Goal: Information Seeking & Learning: Learn about a topic

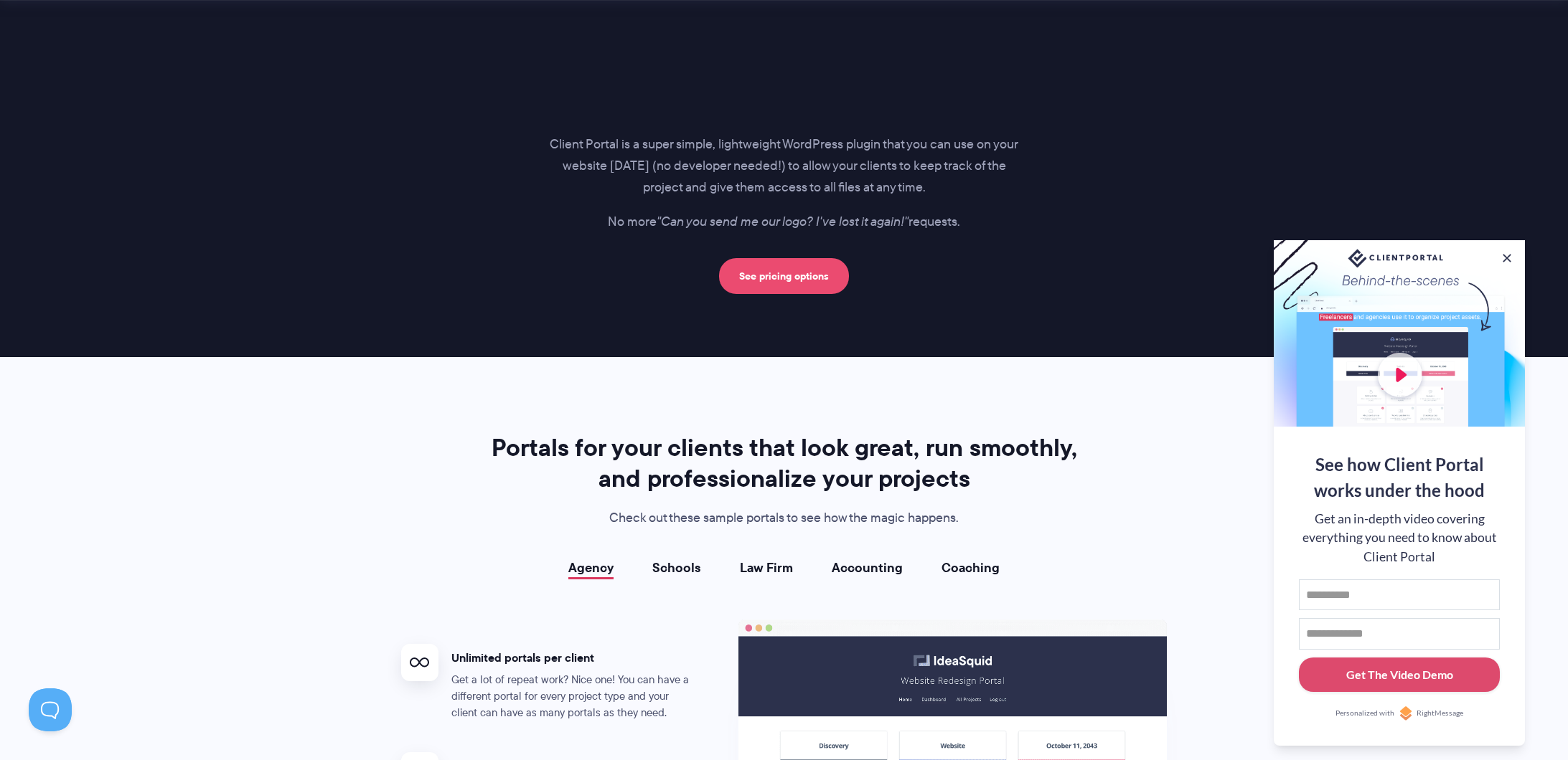
scroll to position [2177, 0]
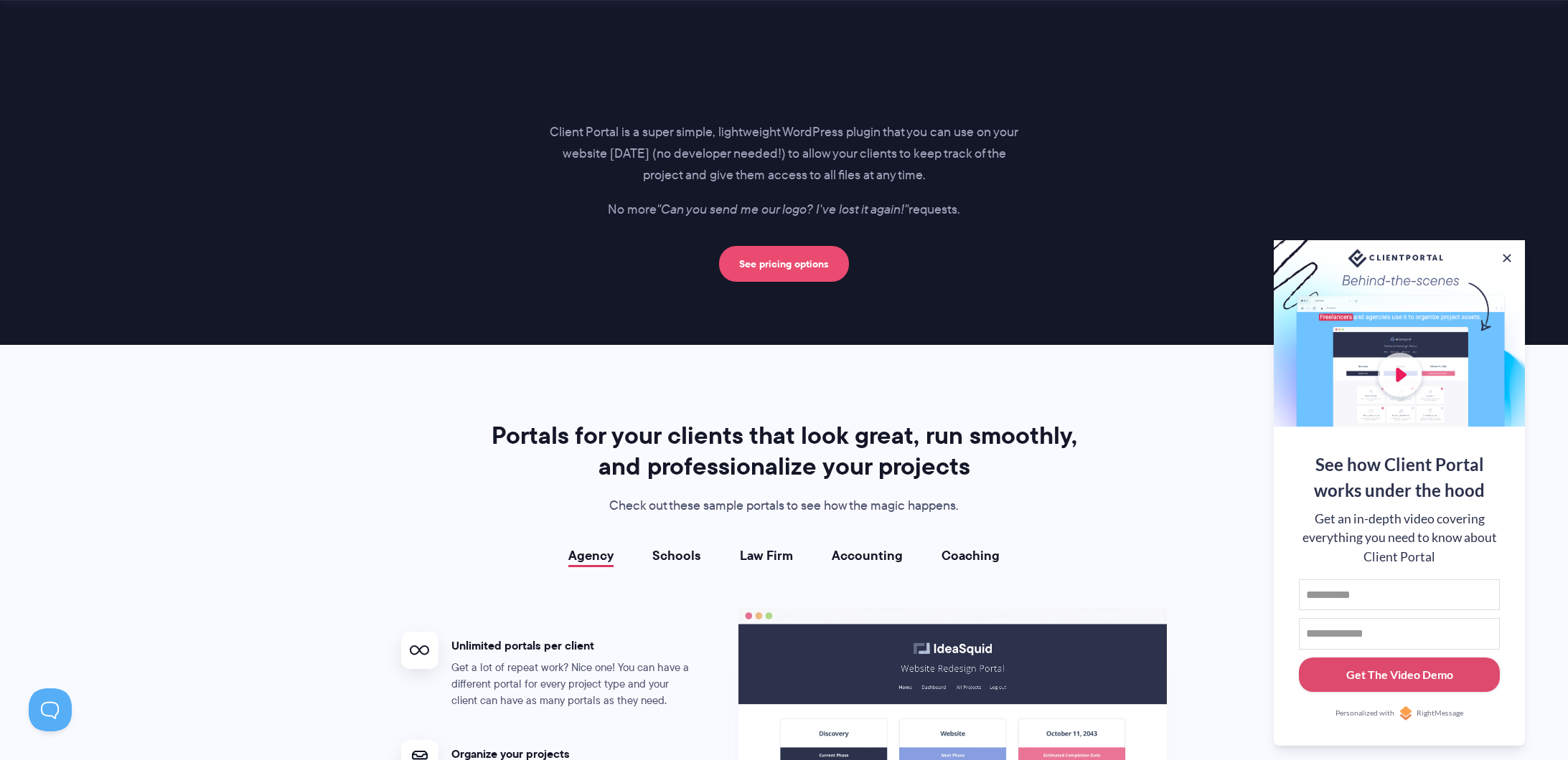
click at [765, 265] on link "See pricing options" at bounding box center [784, 264] width 130 height 36
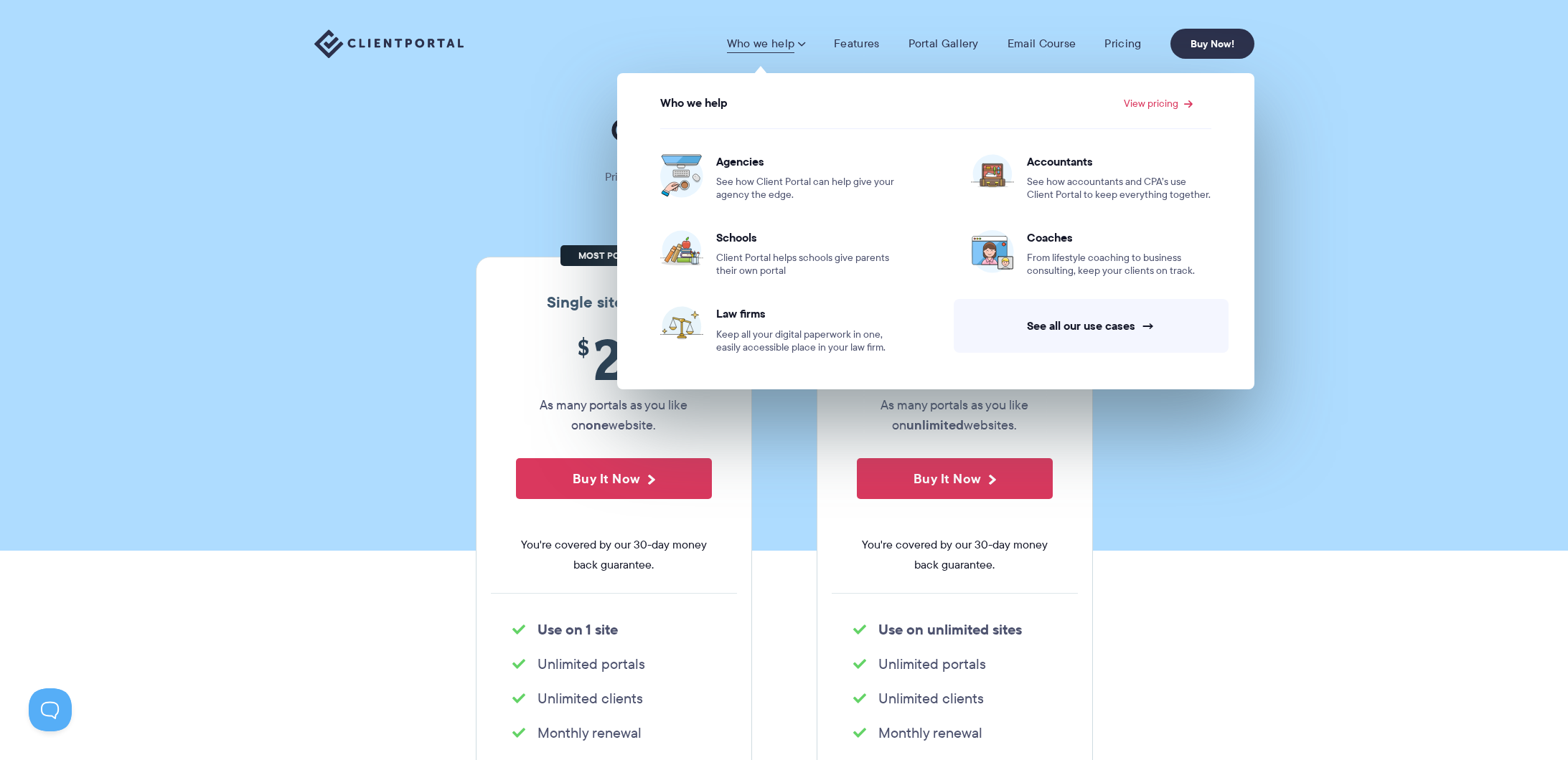
scroll to position [1, 0]
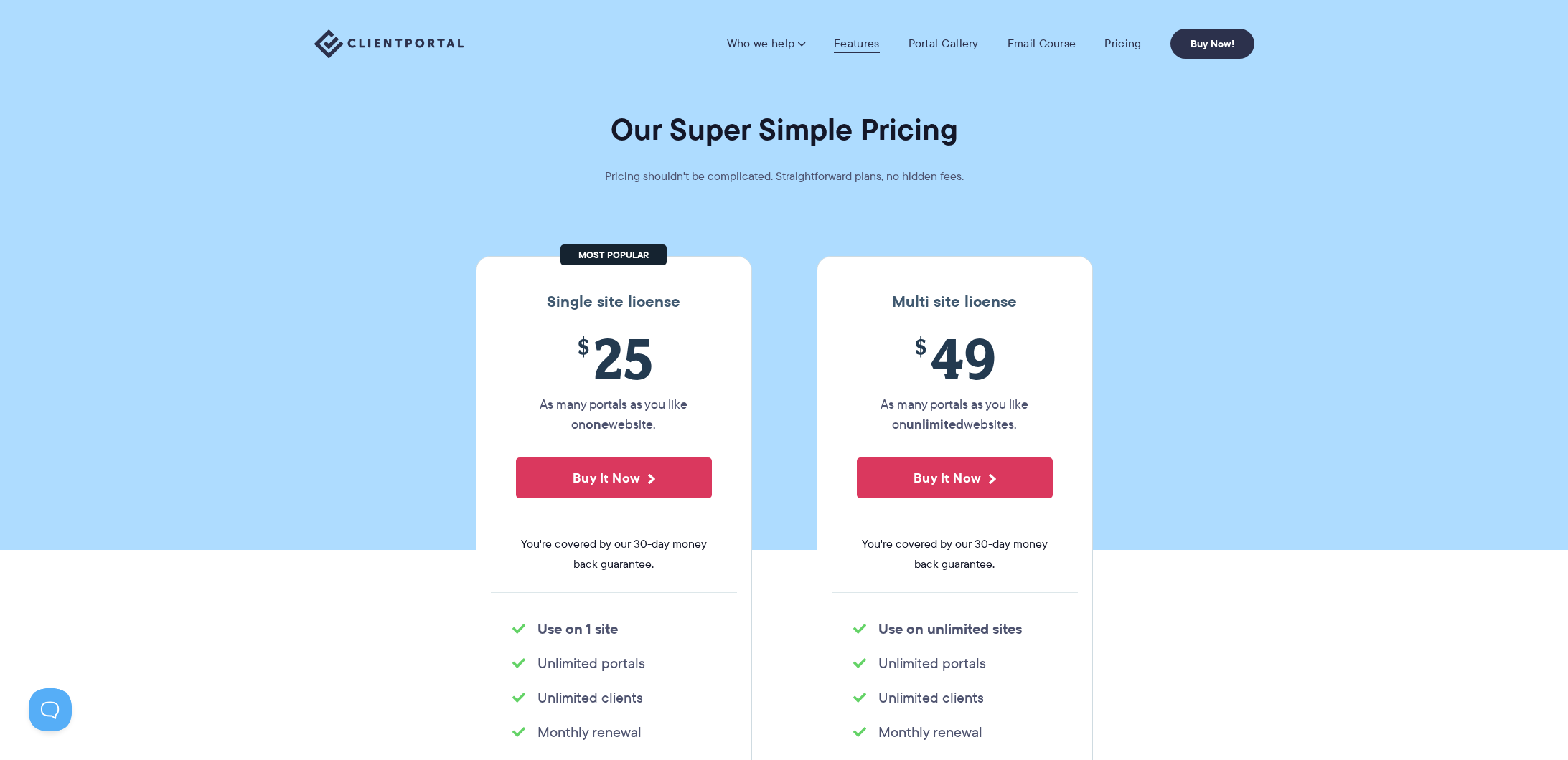
click at [868, 39] on link "Features" at bounding box center [856, 43] width 45 height 15
